Goal: Task Accomplishment & Management: Use online tool/utility

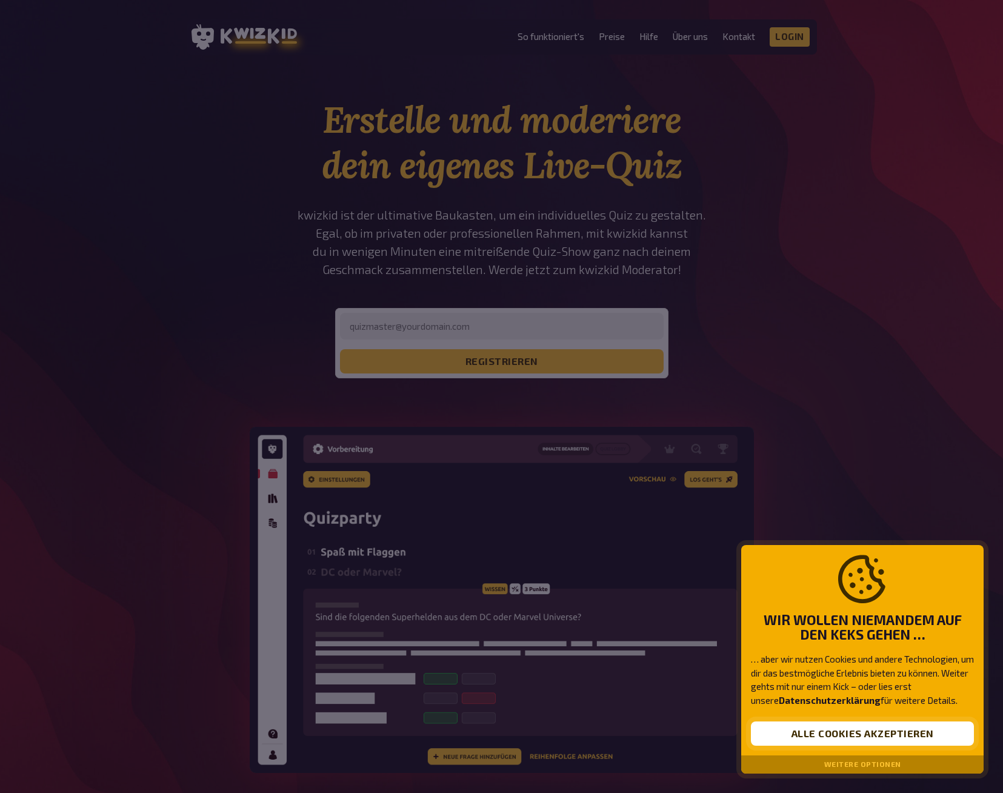
click at [884, 738] on button "Alle Cookies akzeptieren" at bounding box center [862, 733] width 223 height 24
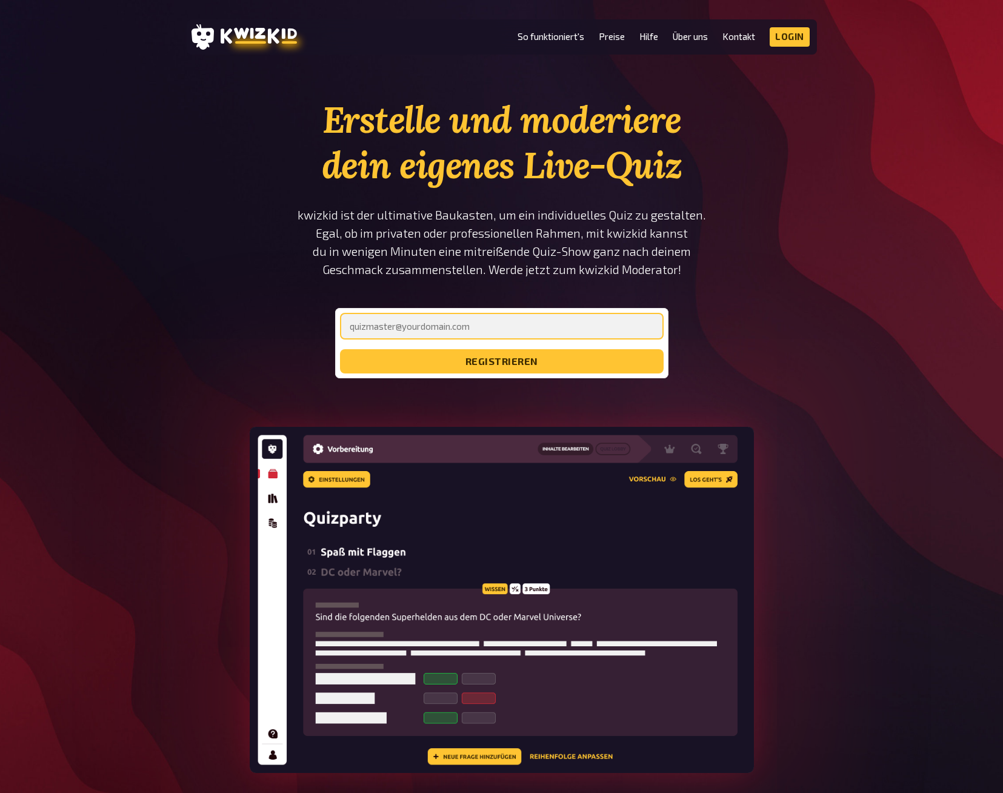
click at [420, 322] on input "email" at bounding box center [502, 326] width 324 height 27
type input "[EMAIL_ADDRESS][DOMAIN_NAME]"
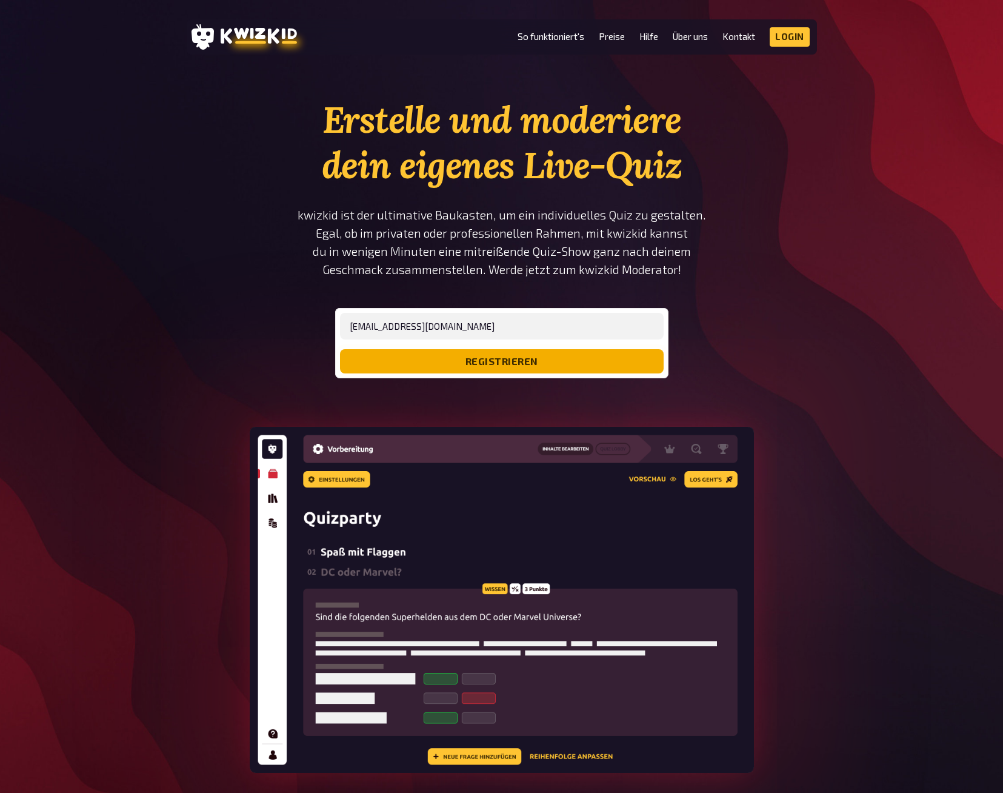
click at [467, 355] on button "registrieren" at bounding box center [502, 361] width 324 height 24
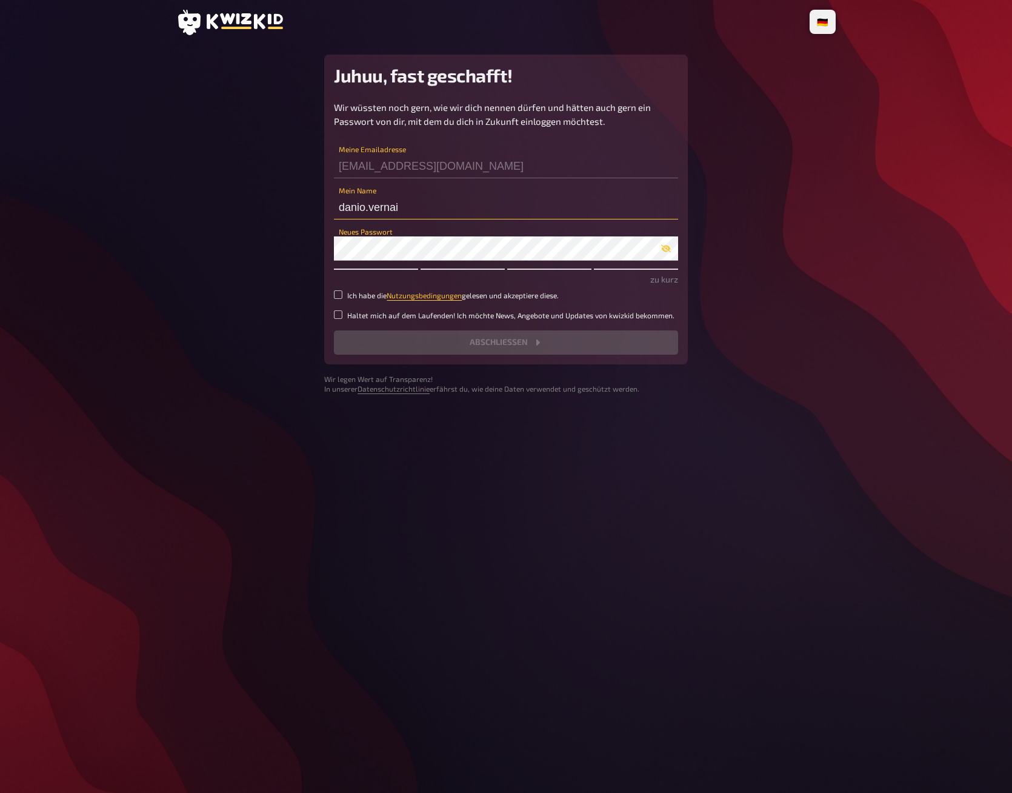
click at [390, 207] on input "danio.vernai" at bounding box center [506, 207] width 344 height 24
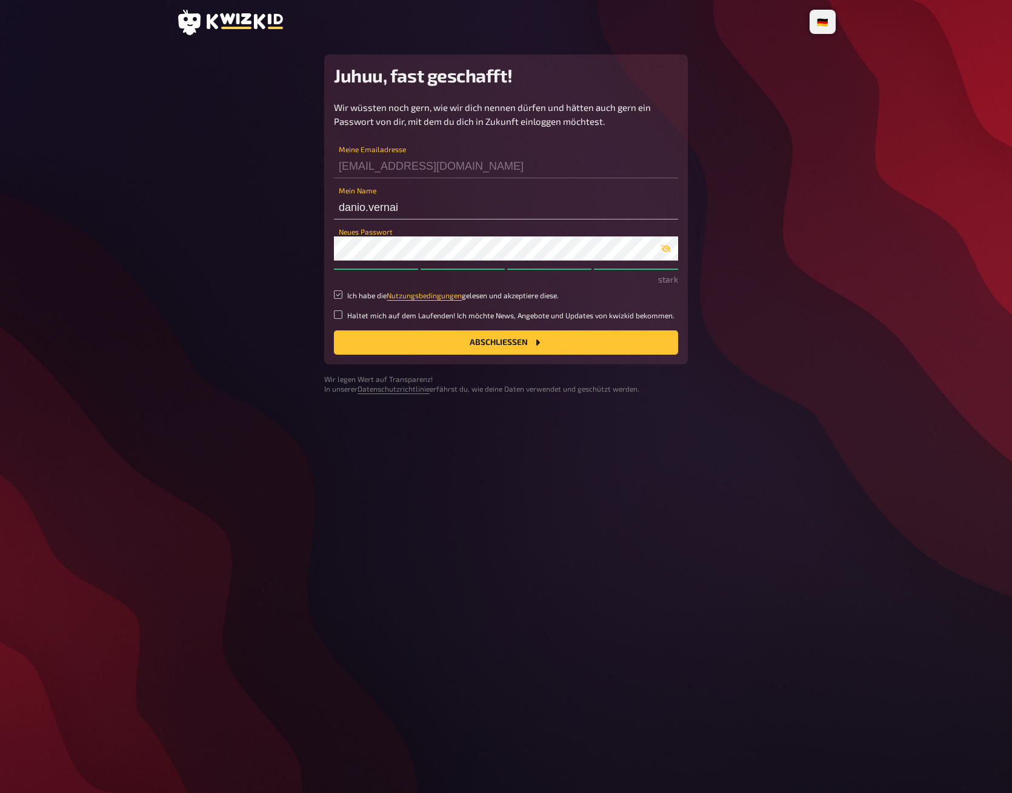
click at [338, 292] on input "Ich habe die Nutzungsbedingungen gelesen und akzeptiere diese." at bounding box center [338, 294] width 8 height 8
checkbox input "true"
click at [412, 338] on button "Abschließen" at bounding box center [506, 342] width 344 height 24
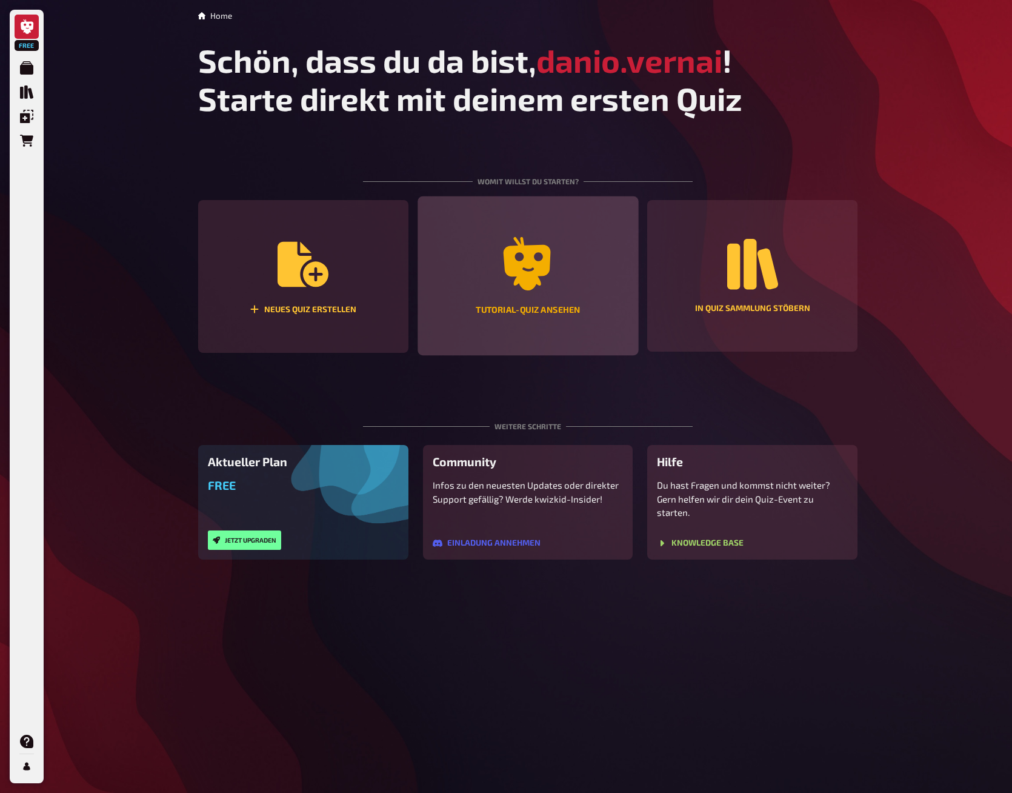
click at [510, 292] on div "Tutorial-Quiz ansehen" at bounding box center [528, 275] width 221 height 159
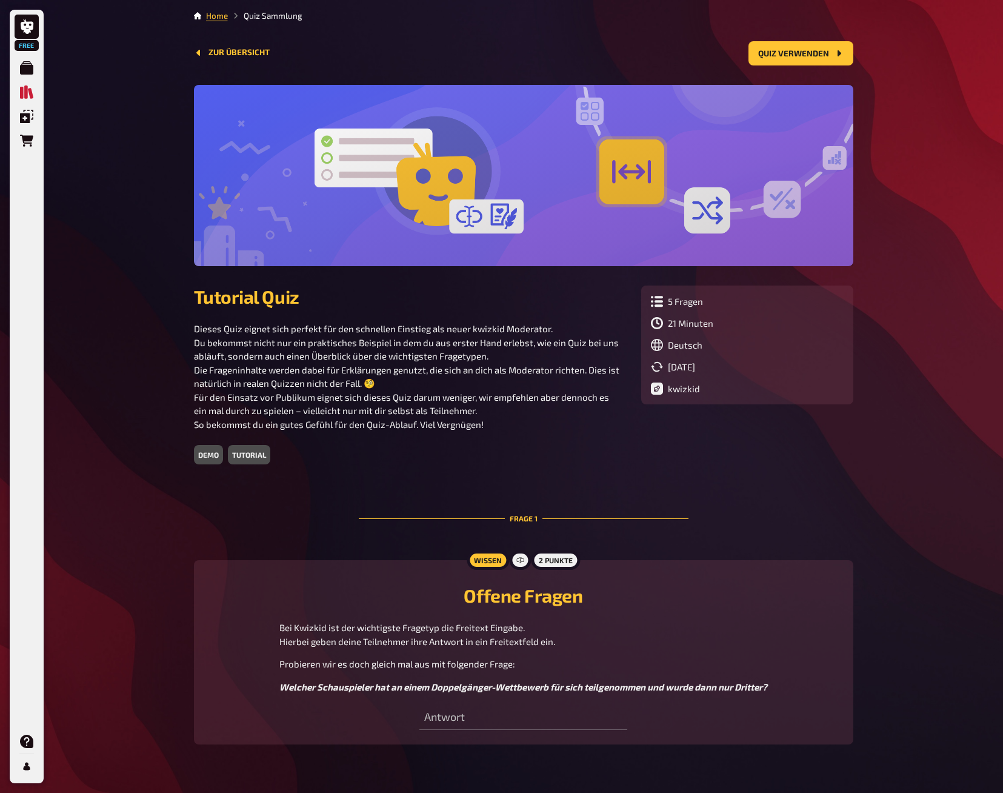
click at [210, 456] on div "demo" at bounding box center [208, 454] width 29 height 19
click at [690, 321] on div "21 Minuten" at bounding box center [747, 323] width 193 height 12
click at [213, 42] on div "Zur Übersicht Quiz verwenden" at bounding box center [524, 53] width 660 height 24
click at [213, 48] on button "Zur Übersicht" at bounding box center [232, 53] width 76 height 10
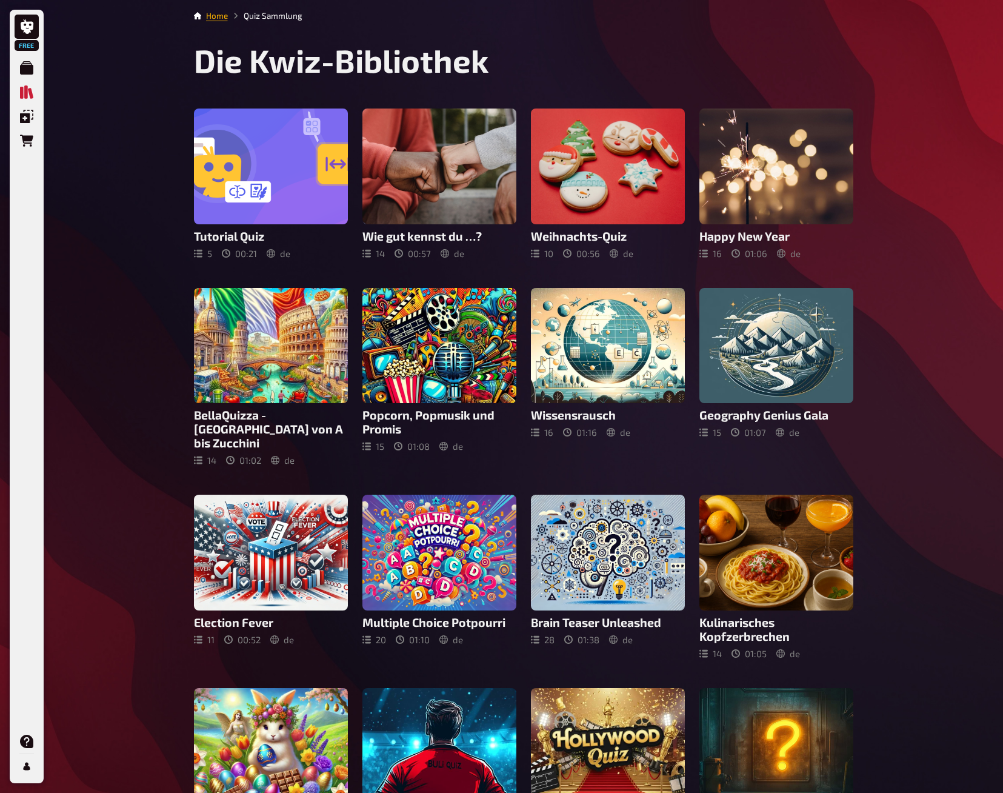
click at [218, 16] on link "Home" at bounding box center [217, 16] width 22 height 10
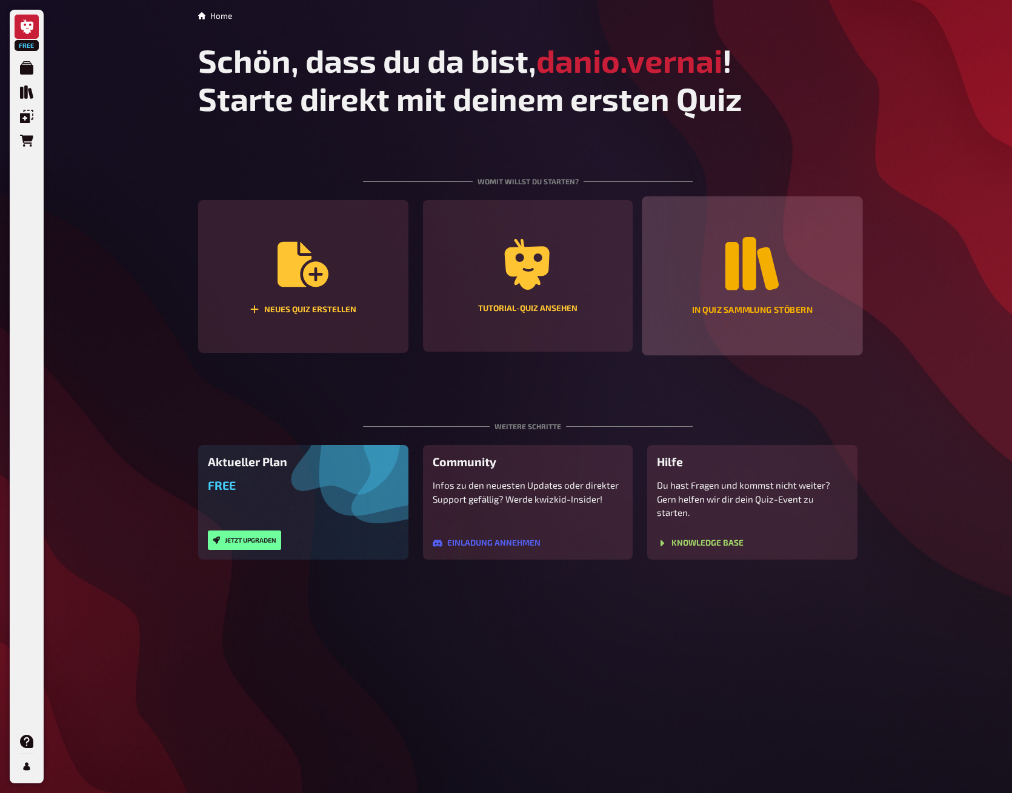
click at [747, 269] on icon "In Quiz Sammlung stöbern" at bounding box center [752, 263] width 53 height 53
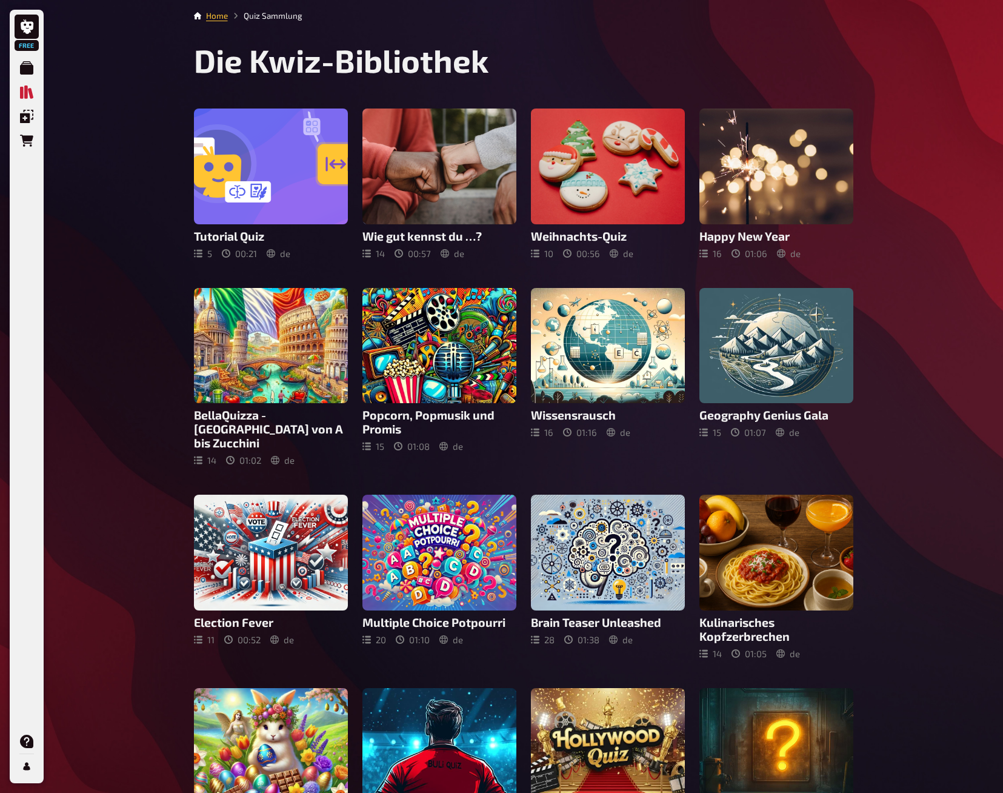
click at [215, 22] on li "Home" at bounding box center [217, 16] width 22 height 12
click at [216, 18] on link "Home" at bounding box center [217, 16] width 22 height 10
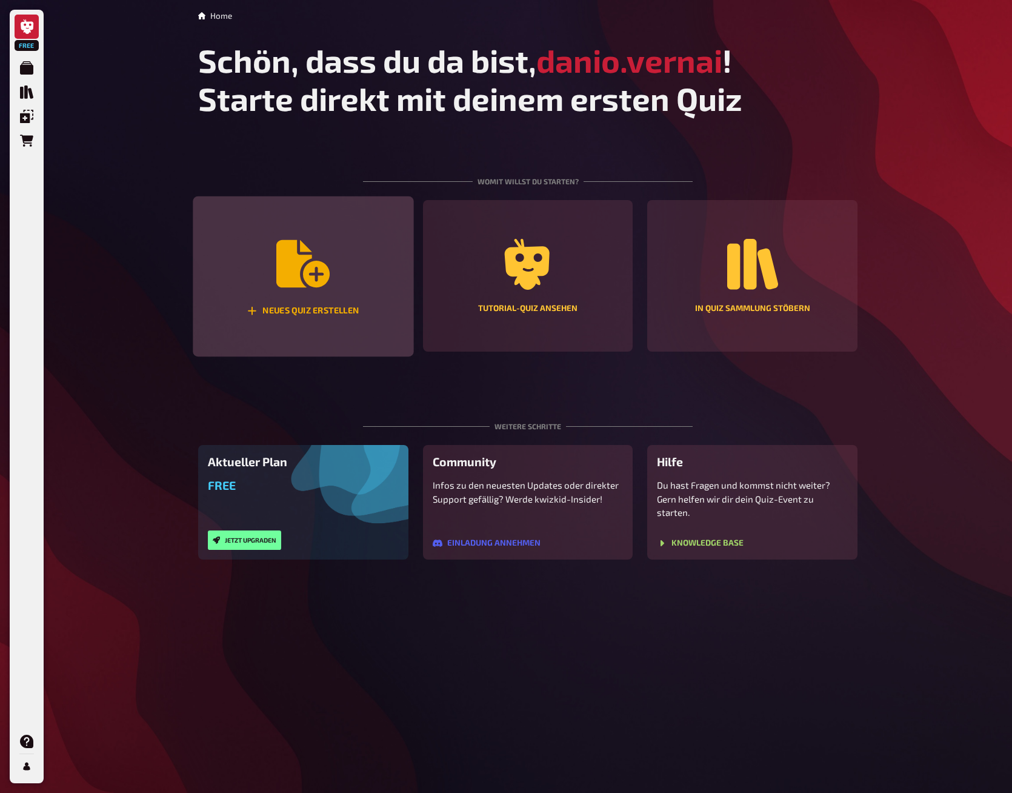
click at [310, 299] on div "Neues Quiz erstellen" at bounding box center [303, 276] width 221 height 161
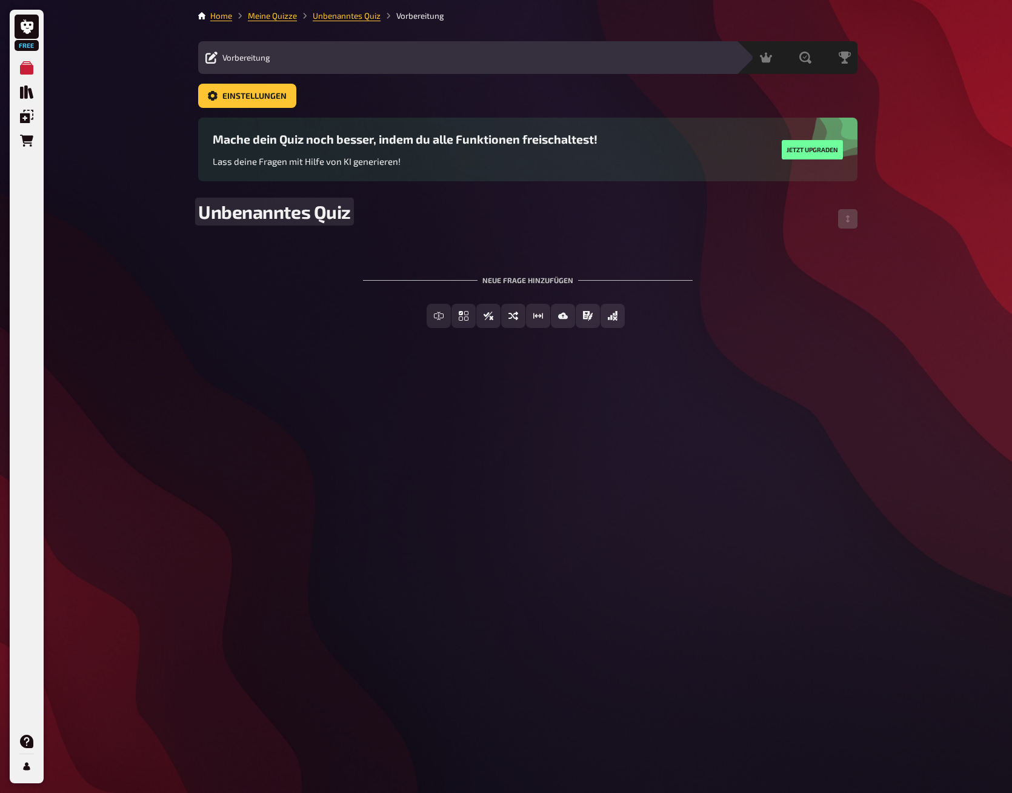
click at [269, 209] on span "Unbenanntes Quiz" at bounding box center [274, 212] width 153 height 22
click at [303, 209] on span "Unbenanntes Quiz" at bounding box center [274, 212] width 153 height 22
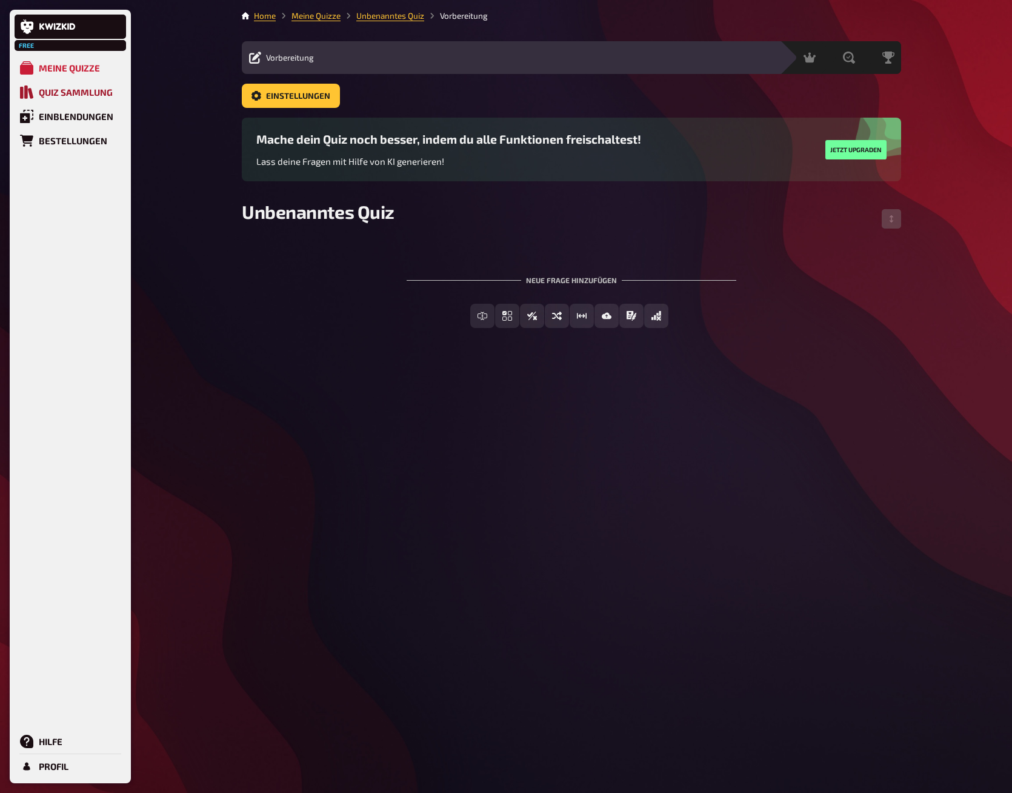
click at [27, 93] on icon at bounding box center [26, 91] width 13 height 13
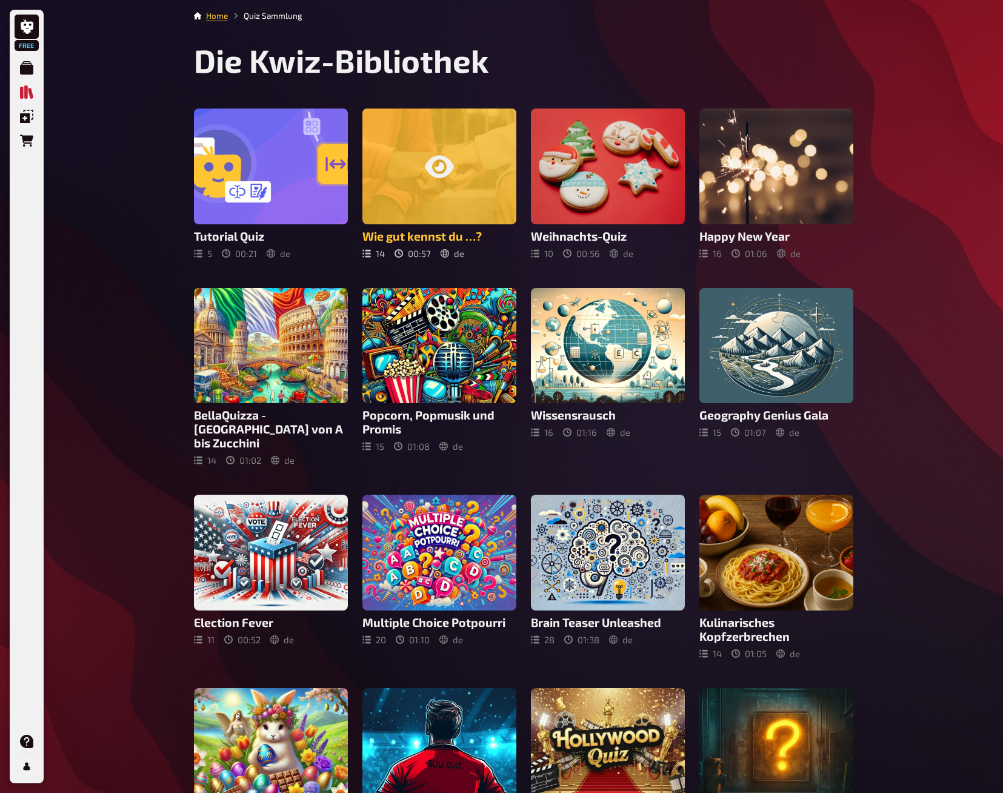
click at [463, 183] on div at bounding box center [440, 167] width 154 height 116
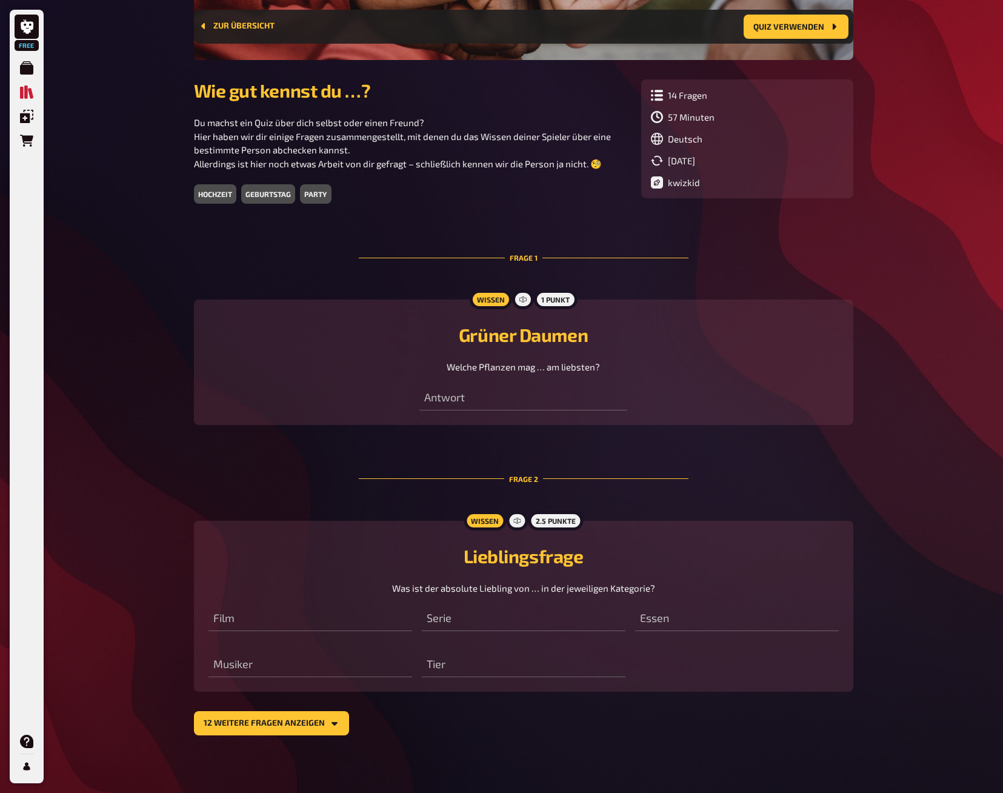
scroll to position [216, 0]
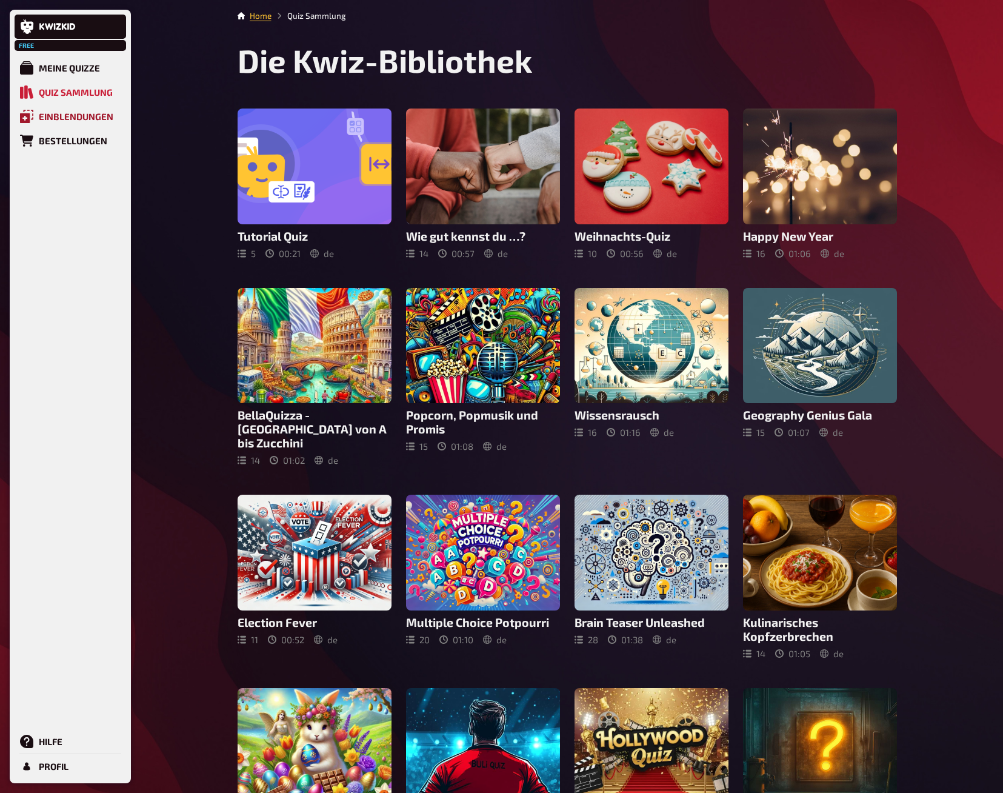
click at [53, 116] on div "Einblendungen" at bounding box center [76, 116] width 75 height 11
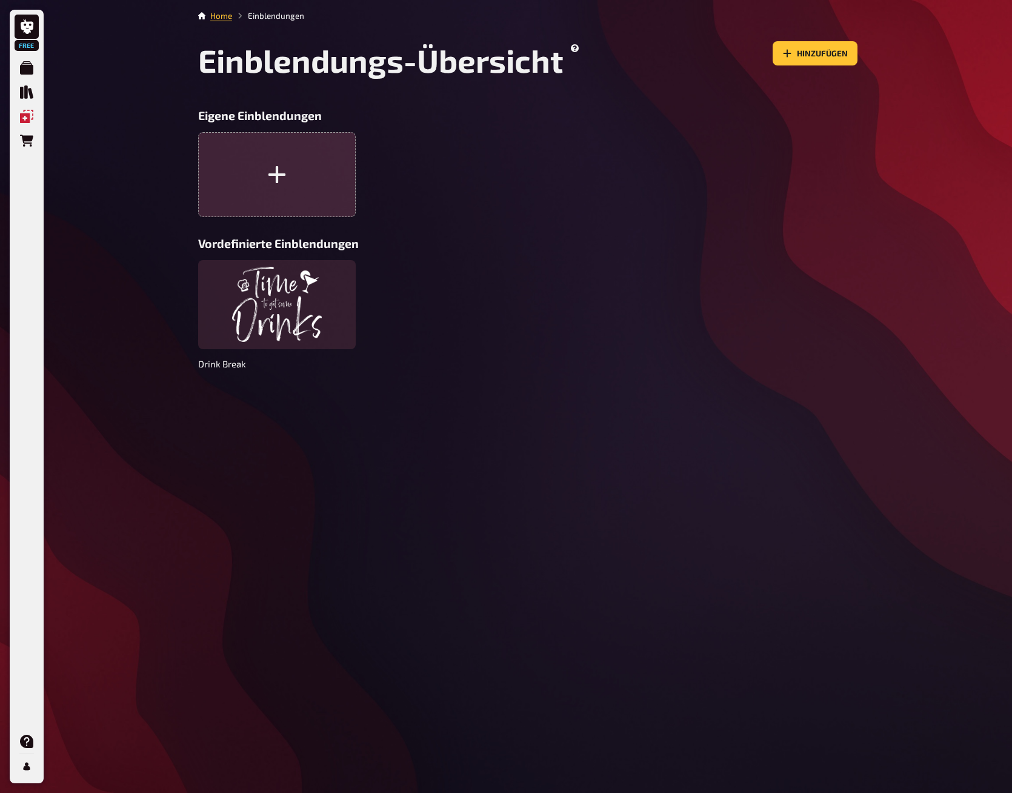
click at [284, 178] on icon "button" at bounding box center [276, 174] width 21 height 21
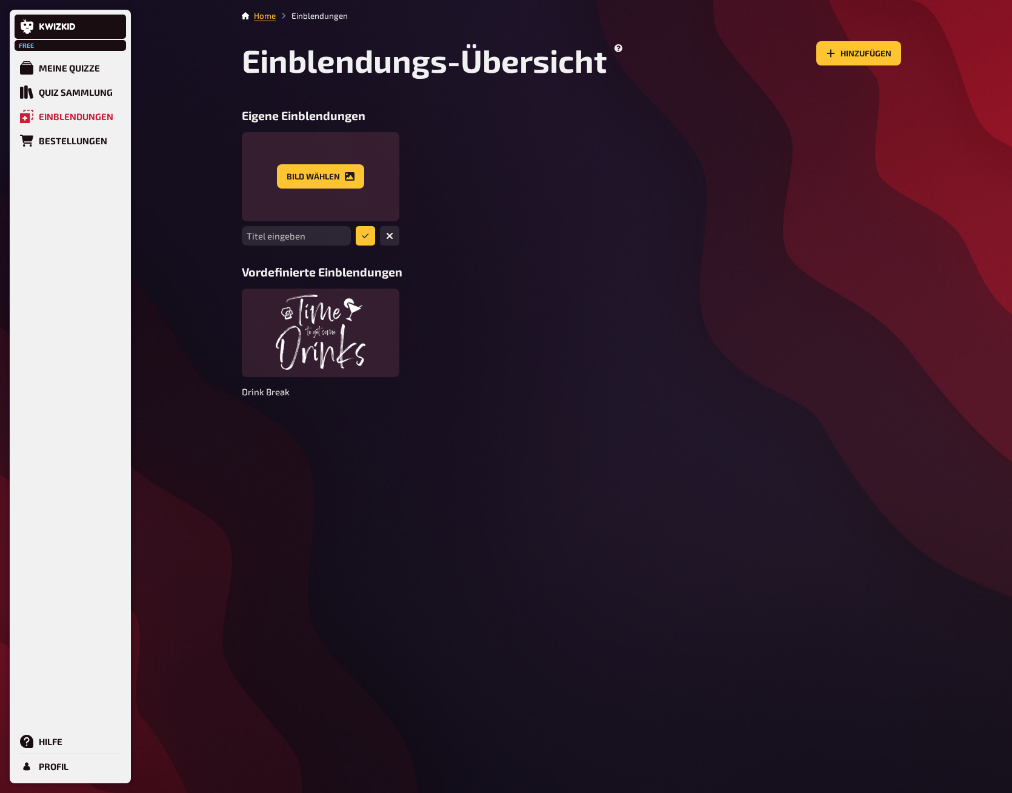
click at [723, 145] on div "Titel eingeben Bild wählen" at bounding box center [572, 188] width 660 height 113
click at [859, 63] on button "Hinzufügen" at bounding box center [859, 53] width 85 height 24
click at [838, 54] on button "Hinzufügen" at bounding box center [859, 53] width 85 height 24
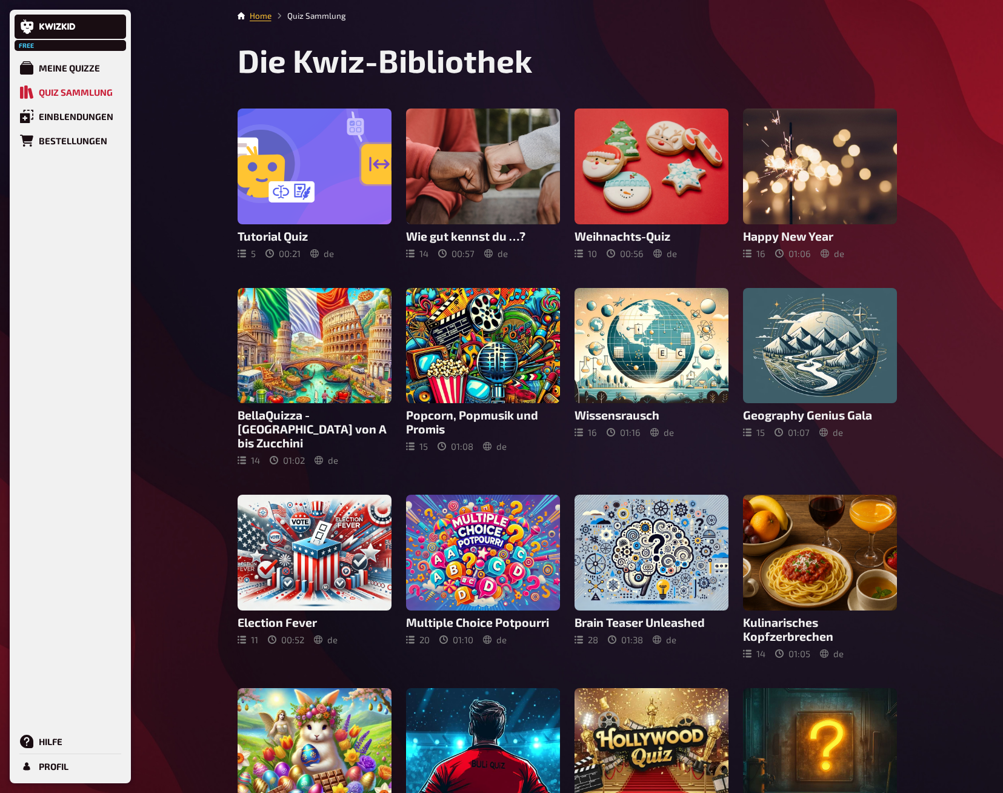
click at [195, 209] on div "Free Meine Quizze Quiz Sammlung Einblendungen Bestellungen Hilfe Profil Home Qu…" at bounding box center [501, 448] width 1003 height 897
click at [972, 232] on div "Free Meine Quizze Quiz Sammlung Einblendungen Bestellungen Hilfe Profil Home Qu…" at bounding box center [501, 448] width 1003 height 897
click at [48, 72] on div "Meine Quizze" at bounding box center [69, 67] width 61 height 11
